Goal: Information Seeking & Learning: Check status

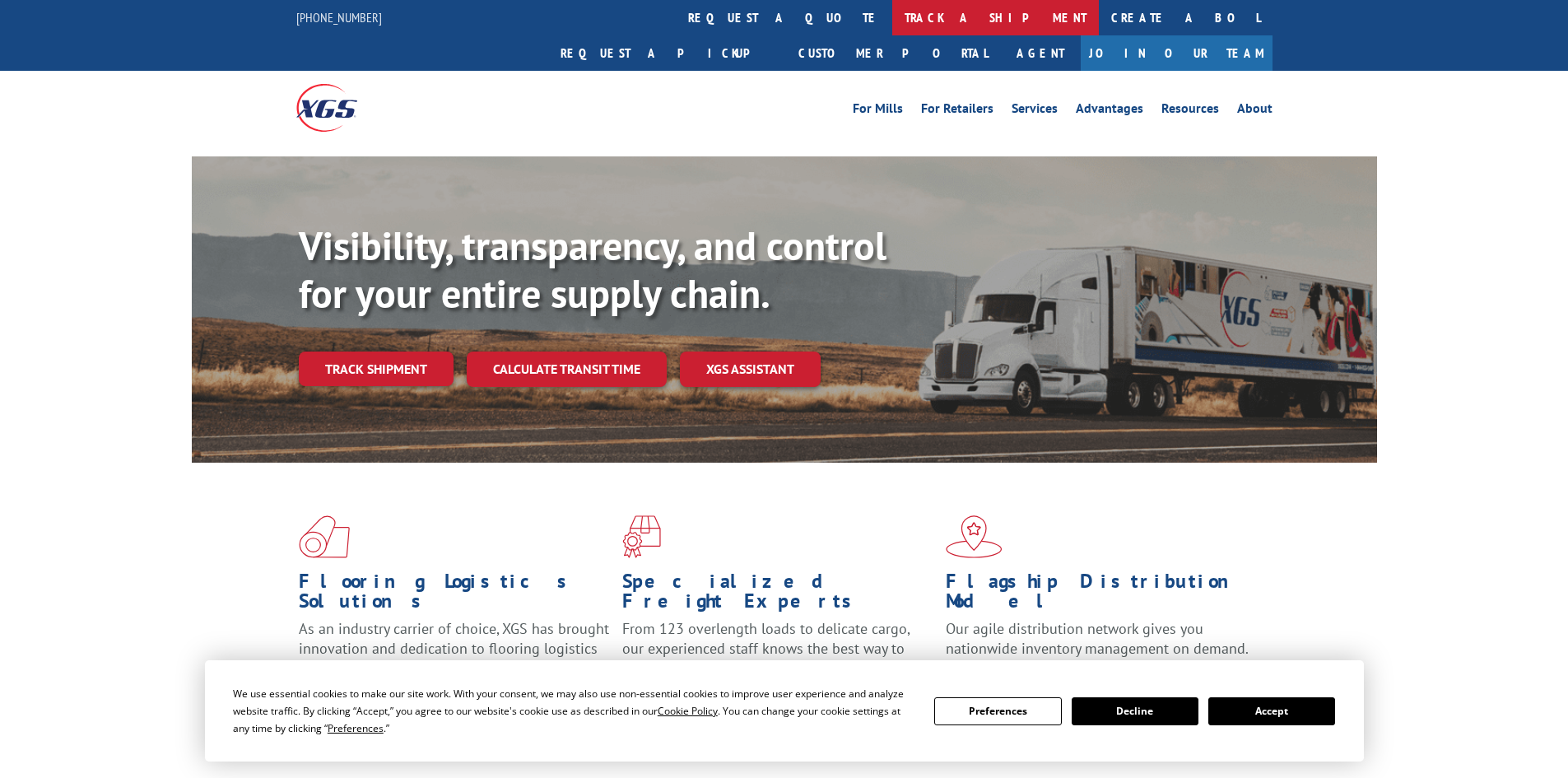
click at [892, 22] on link "track a shipment" at bounding box center [995, 17] width 206 height 35
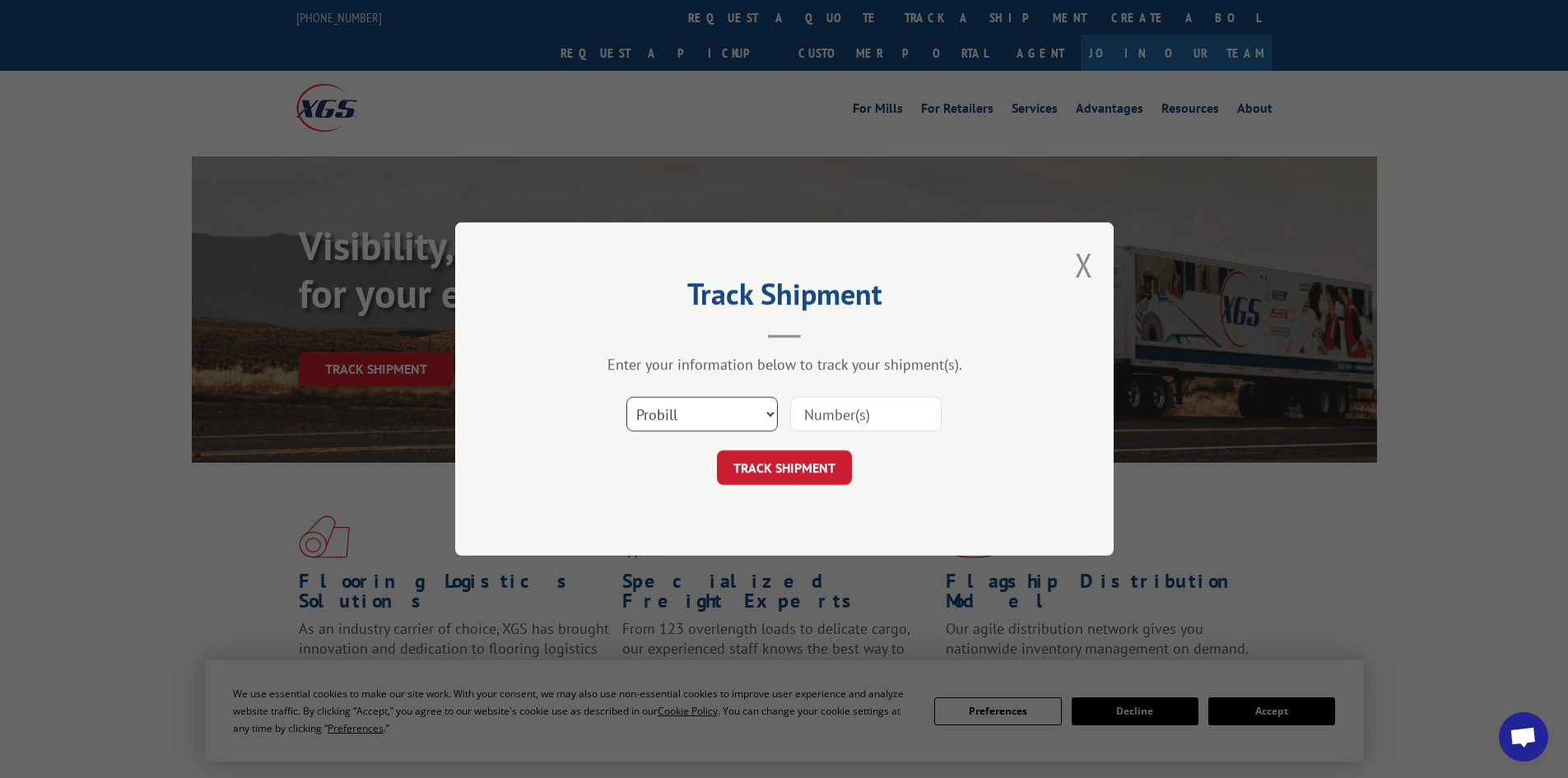
click at [722, 417] on select "Select category... Probill BOL PO" at bounding box center [702, 414] width 151 height 34
select select "bol"
click at [626, 397] on select "Select category... Probill BOL PO" at bounding box center [702, 414] width 151 height 34
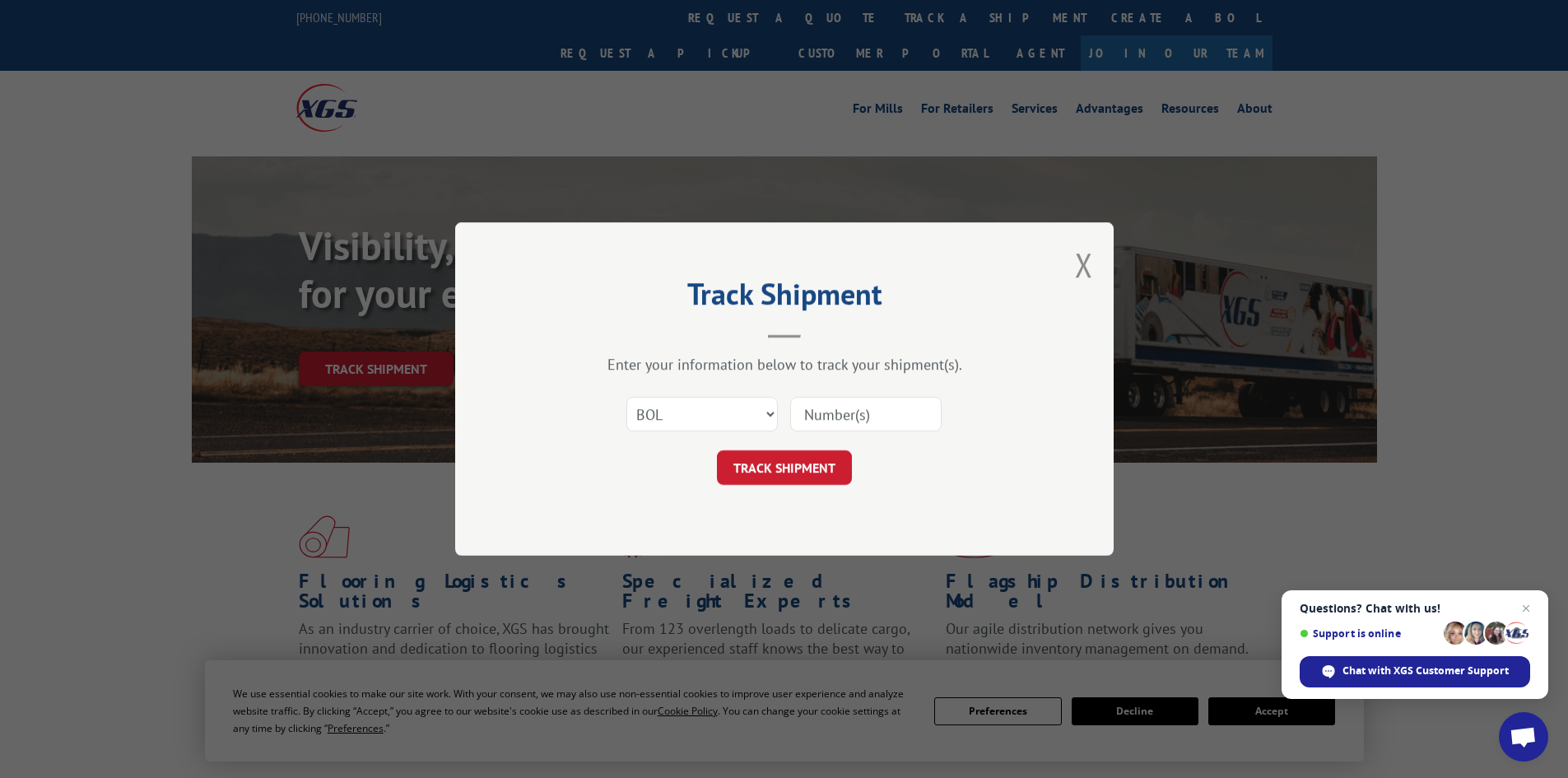
click at [804, 419] on input at bounding box center [866, 414] width 151 height 34
paste input "5212880"
type input "5212880"
click at [793, 468] on button "TRACK SHIPMENT" at bounding box center [785, 468] width 135 height 34
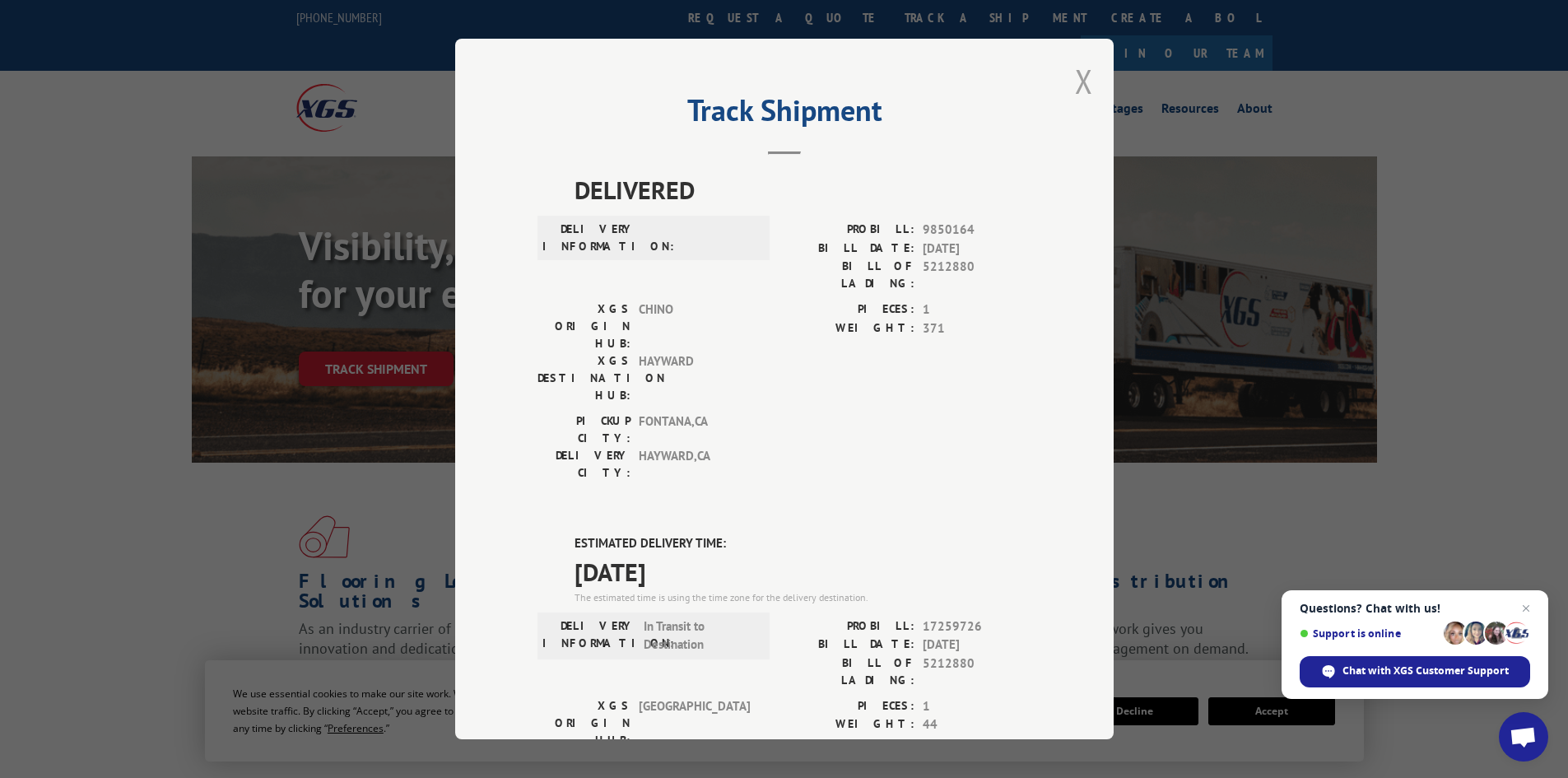
click at [1075, 81] on button "Close modal" at bounding box center [1084, 81] width 18 height 43
